Goal: Task Accomplishment & Management: Manage account settings

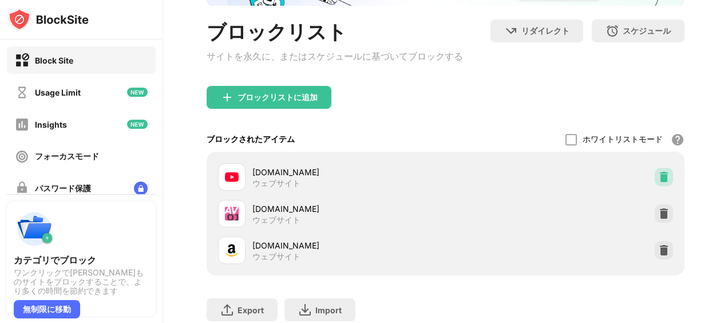
click at [660, 176] on img at bounding box center [663, 176] width 11 height 11
